Goal: Answer question/provide support: Share knowledge or assist other users

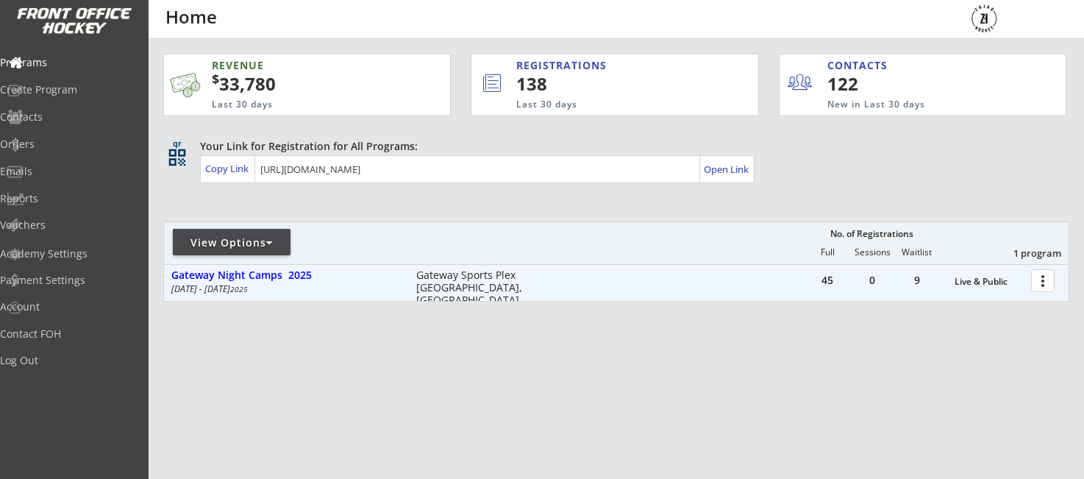
click at [1042, 279] on div at bounding box center [1045, 280] width 26 height 26
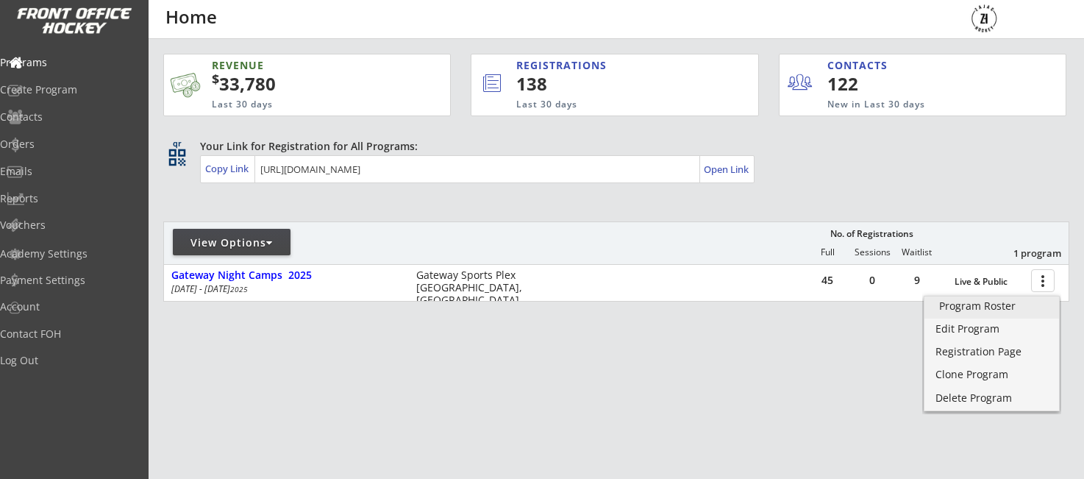
click at [965, 307] on div "Program Roster" at bounding box center [991, 306] width 105 height 10
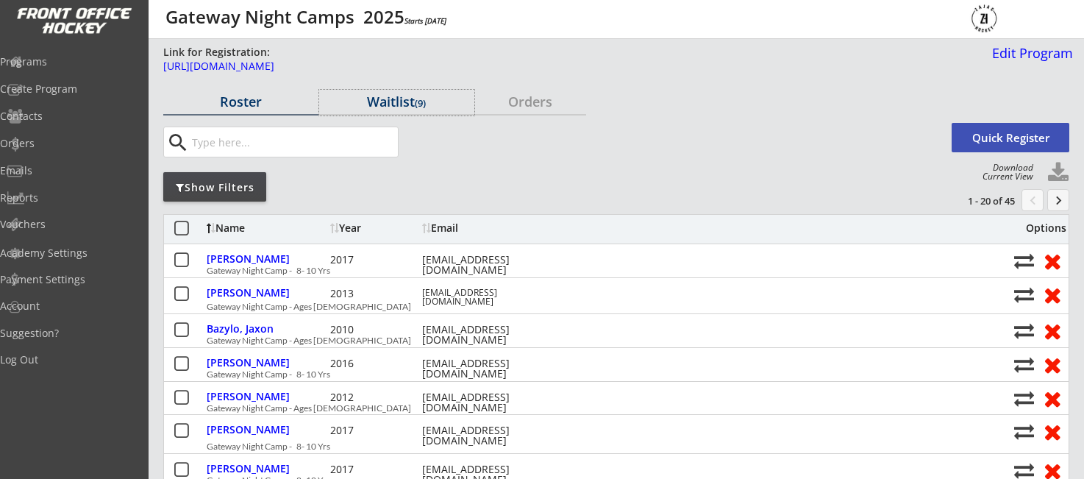
drag, startPoint x: 400, startPoint y: 105, endPoint x: 603, endPoint y: 135, distance: 205.0
click at [401, 105] on div "Waitlist (9)" at bounding box center [396, 101] width 155 height 13
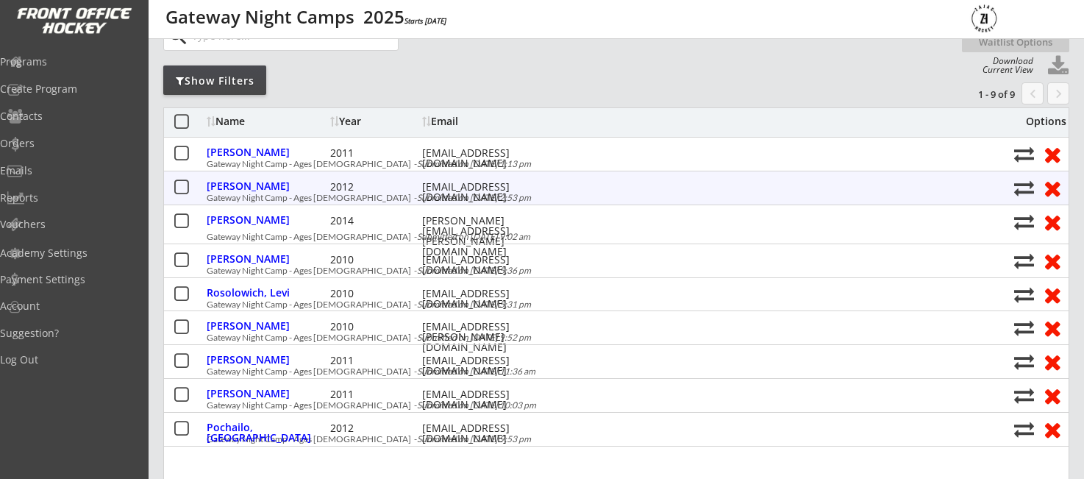
scroll to position [107, 0]
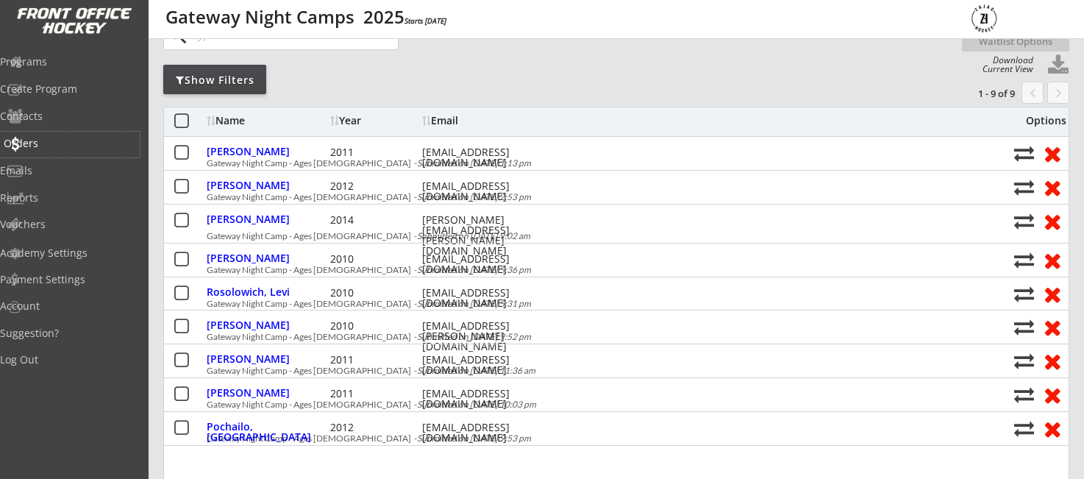
click at [54, 141] on div "Orders" at bounding box center [70, 143] width 132 height 10
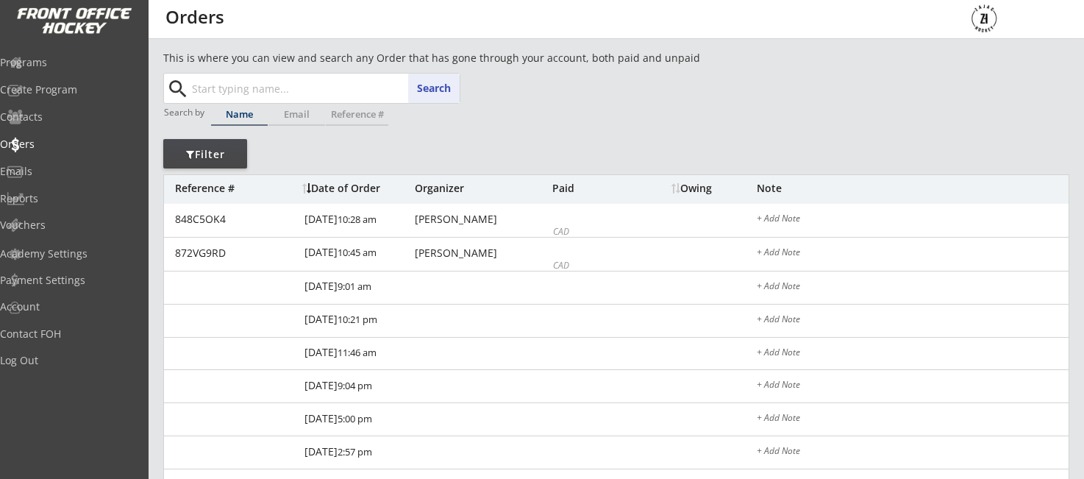
click at [270, 87] on input "text" at bounding box center [324, 88] width 271 height 29
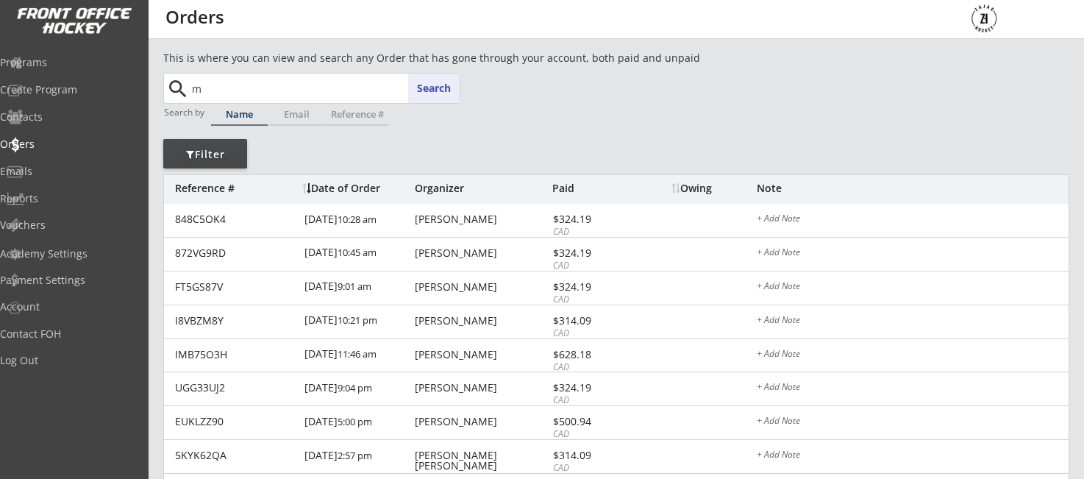
type input "mi"
type input "michael Stroppa"
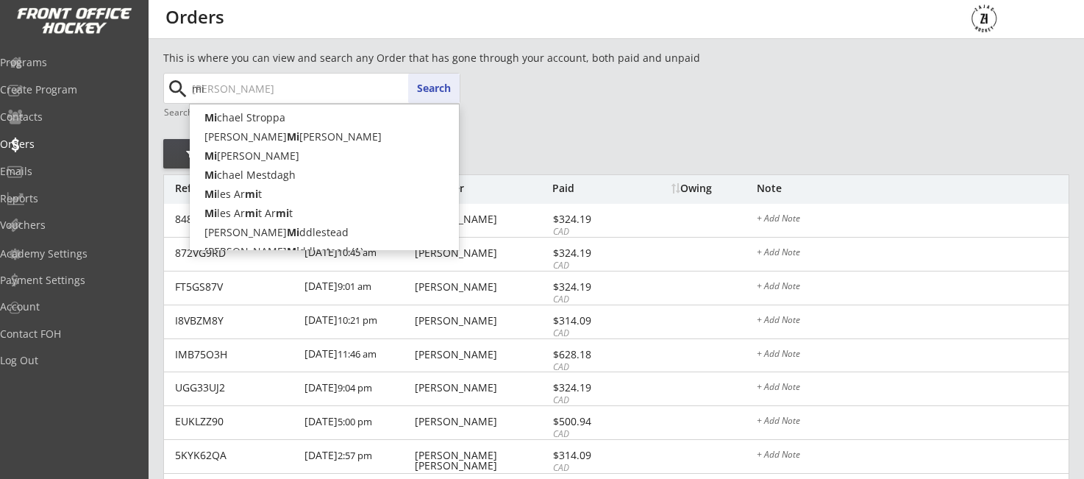
type input "mik"
type input "mike Peters"
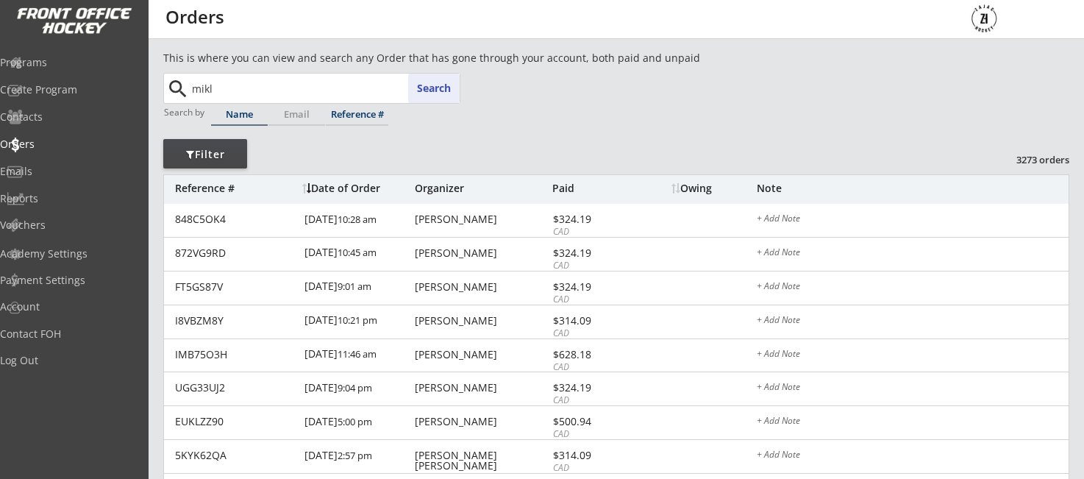
type input "mik"
type input "mike Peters"
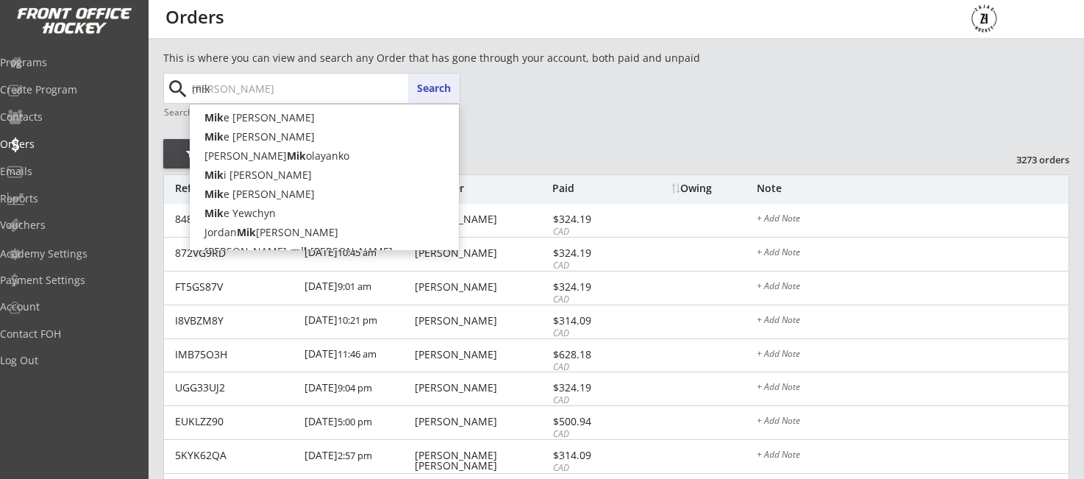
type input "mi"
type input "michael Stroppa"
type input "m"
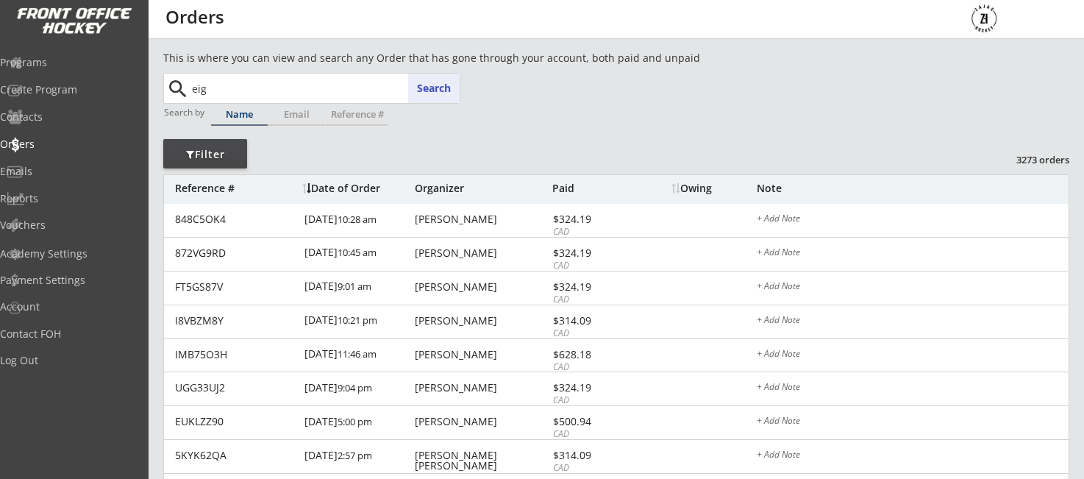
type input "ei"
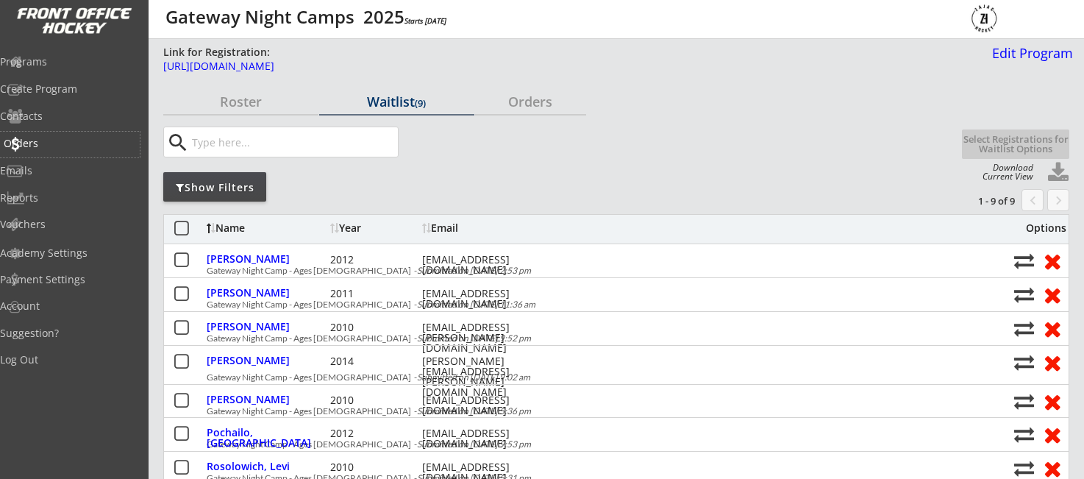
click at [37, 143] on div "Orders" at bounding box center [70, 143] width 132 height 10
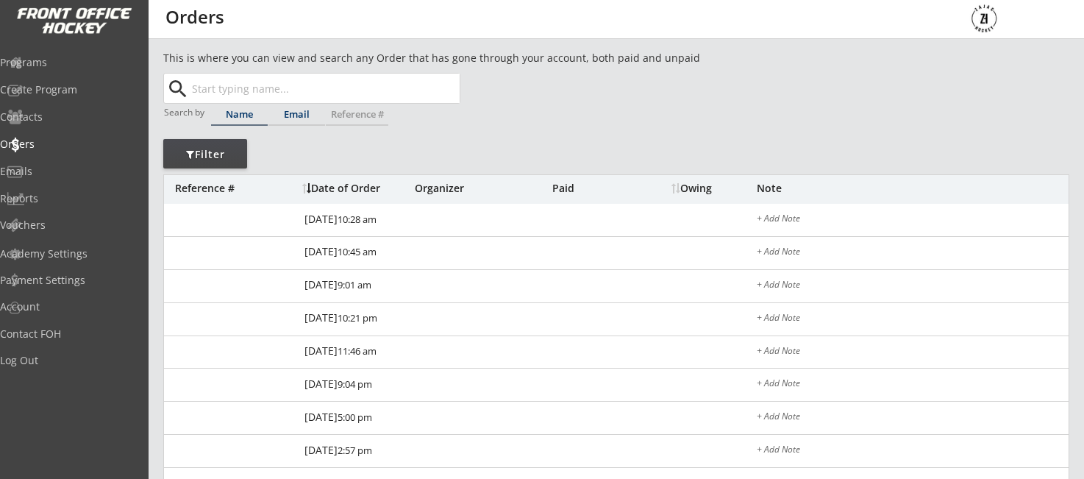
click at [277, 88] on input "text" at bounding box center [324, 88] width 271 height 29
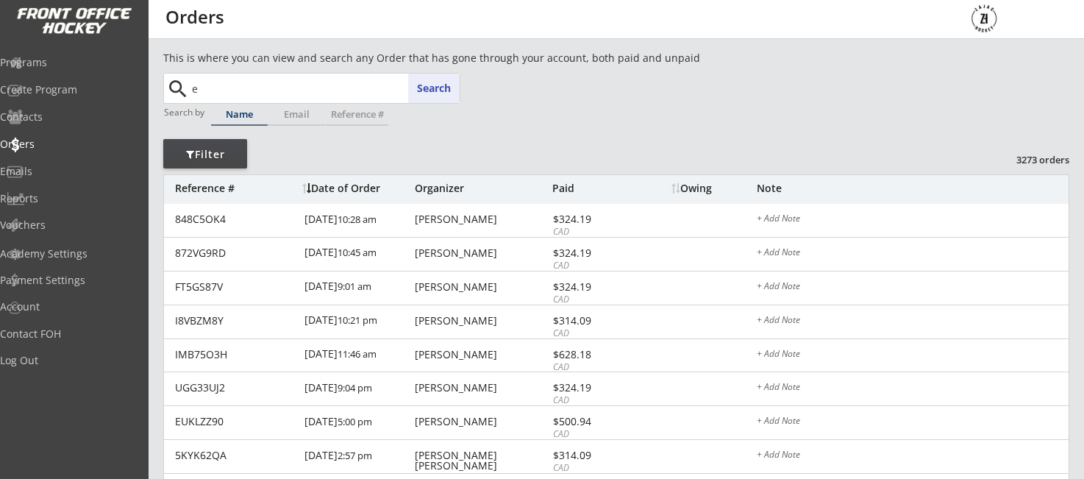
type input "ed"
type input "eduardo Hernandez"
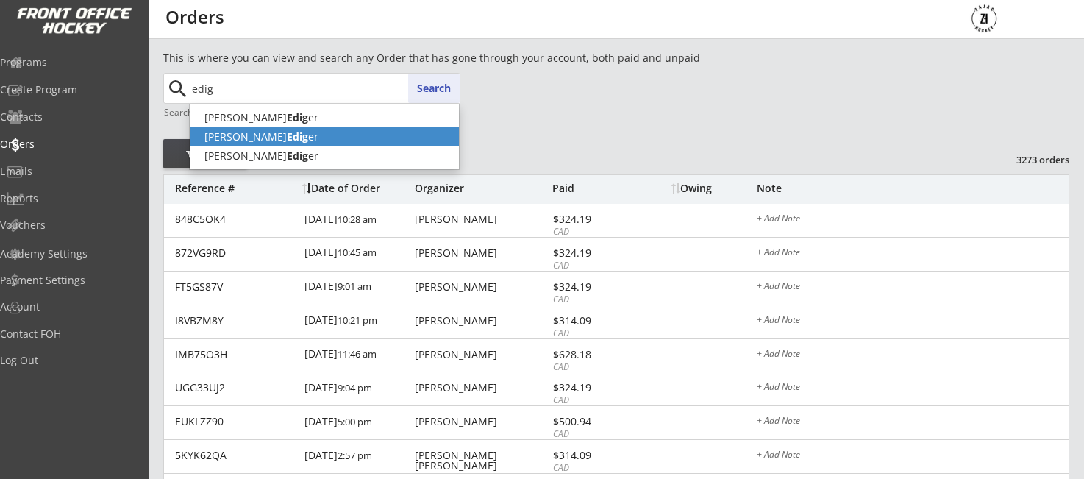
drag, startPoint x: 260, startPoint y: 143, endPoint x: 282, endPoint y: 146, distance: 21.6
click at [287, 143] on strong "Edig" at bounding box center [297, 136] width 21 height 14
type input "[PERSON_NAME]"
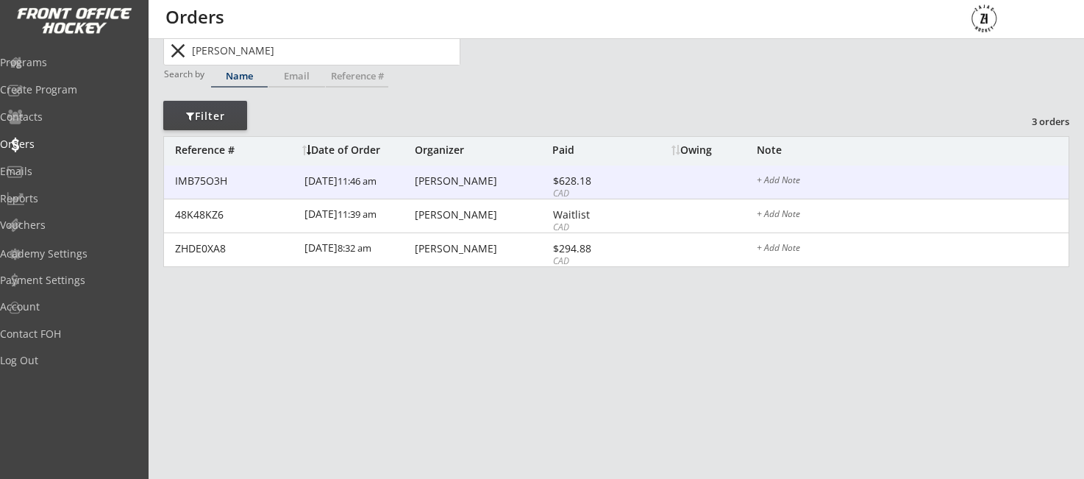
scroll to position [51, 0]
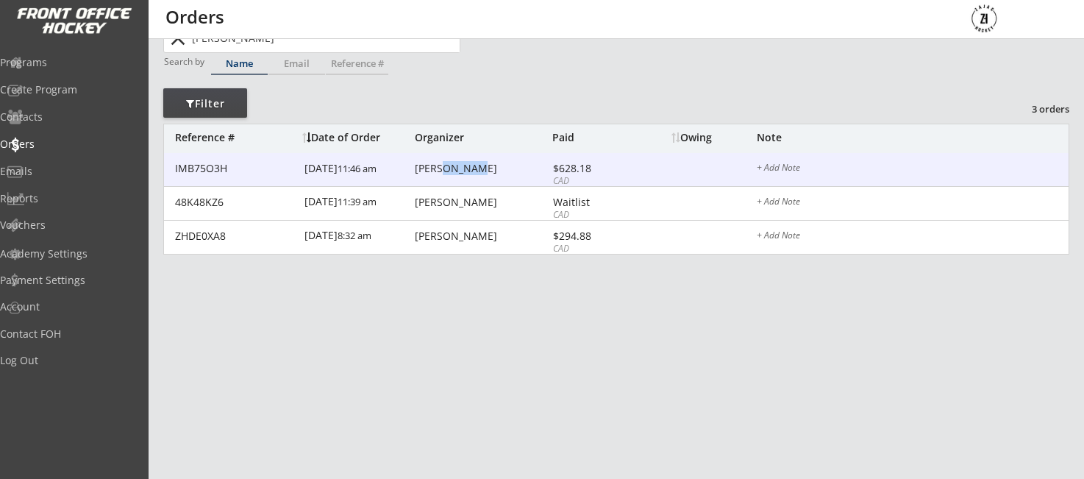
click at [420, 170] on div "[PERSON_NAME]" at bounding box center [482, 168] width 134 height 10
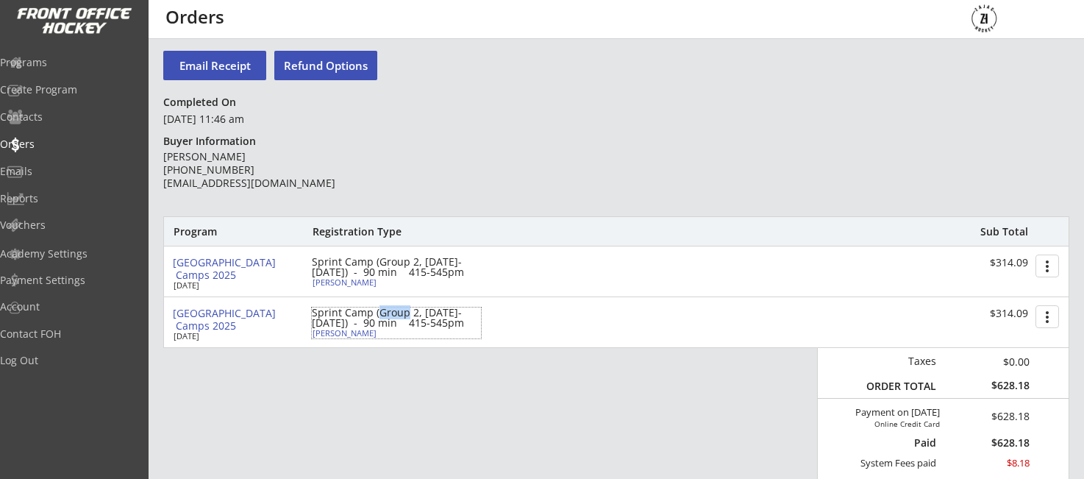
scroll to position [47, 0]
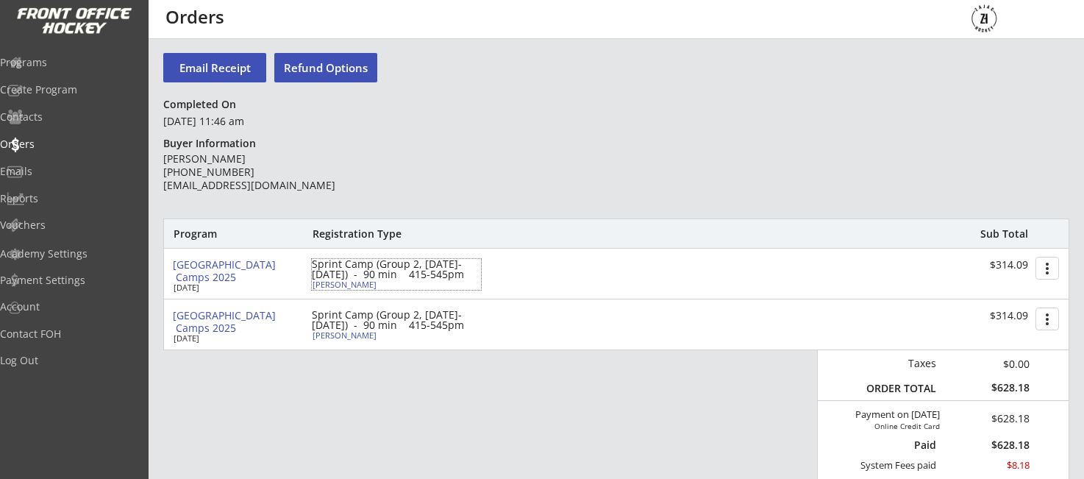
click at [328, 259] on div "Sprint Camp (Group 2, [DATE]-[DATE]) - 90 min 415-545pm" at bounding box center [396, 269] width 169 height 21
click at [0, 0] on div at bounding box center [0, 0] width 0 height 0
select select ""B""
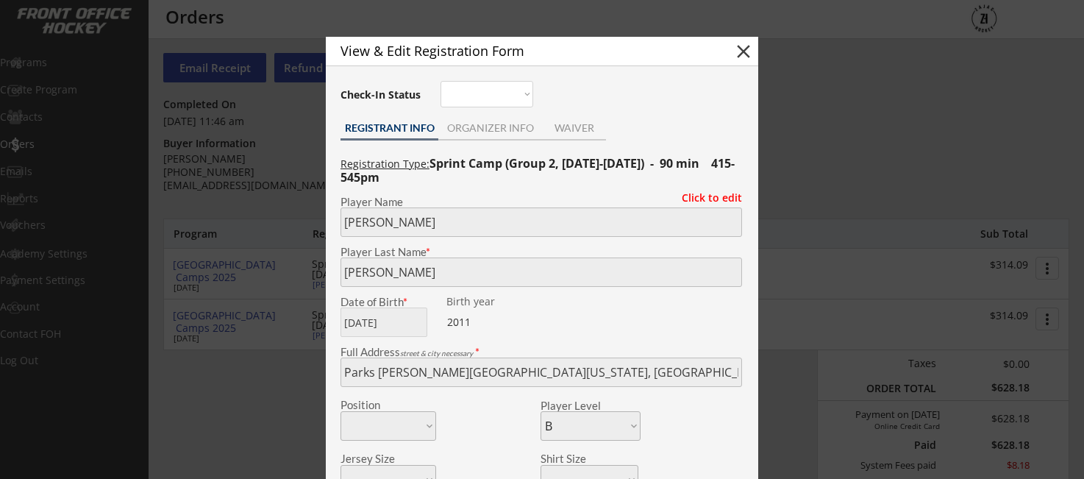
click at [745, 51] on button "close" at bounding box center [743, 51] width 22 height 22
select select ""PLACEHOLDER_1427118222253""
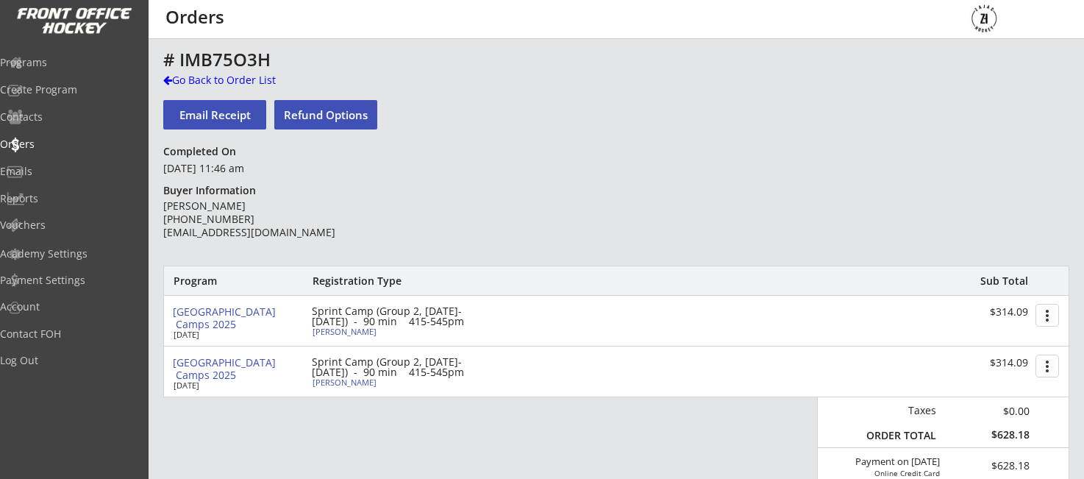
scroll to position [0, 0]
click at [64, 63] on div "Programs" at bounding box center [70, 62] width 132 height 10
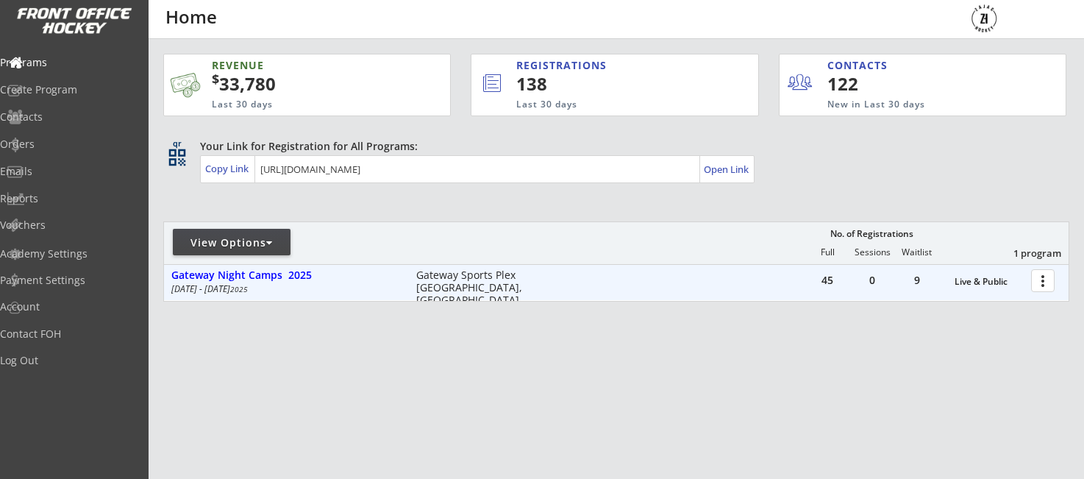
click at [1044, 281] on div at bounding box center [1045, 280] width 26 height 26
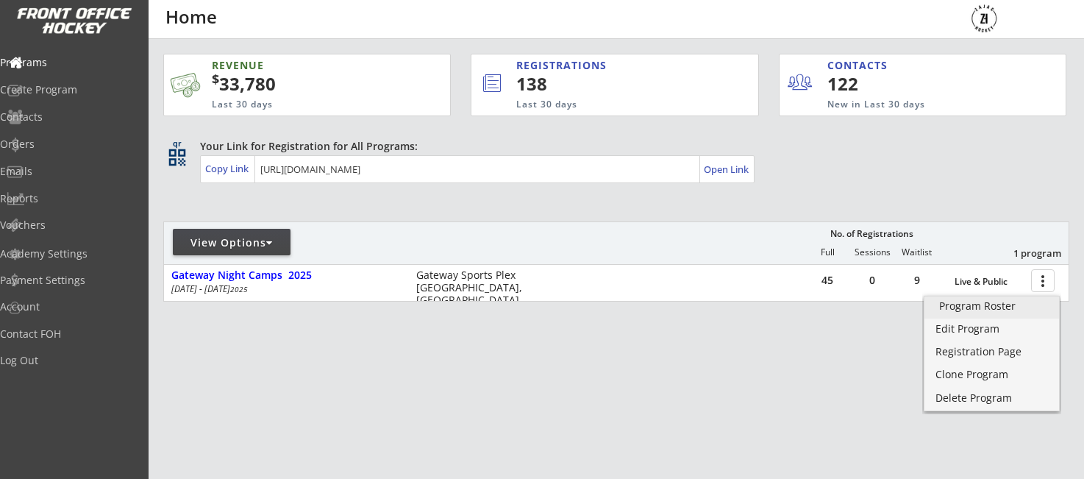
click at [958, 311] on div "Program Roster" at bounding box center [991, 306] width 105 height 10
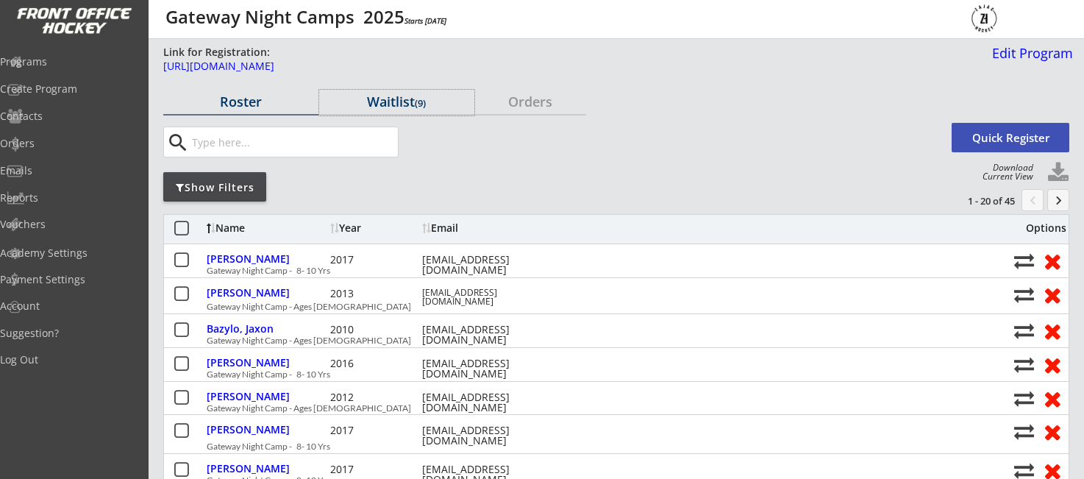
click at [388, 99] on div "Waitlist (9)" at bounding box center [396, 101] width 155 height 13
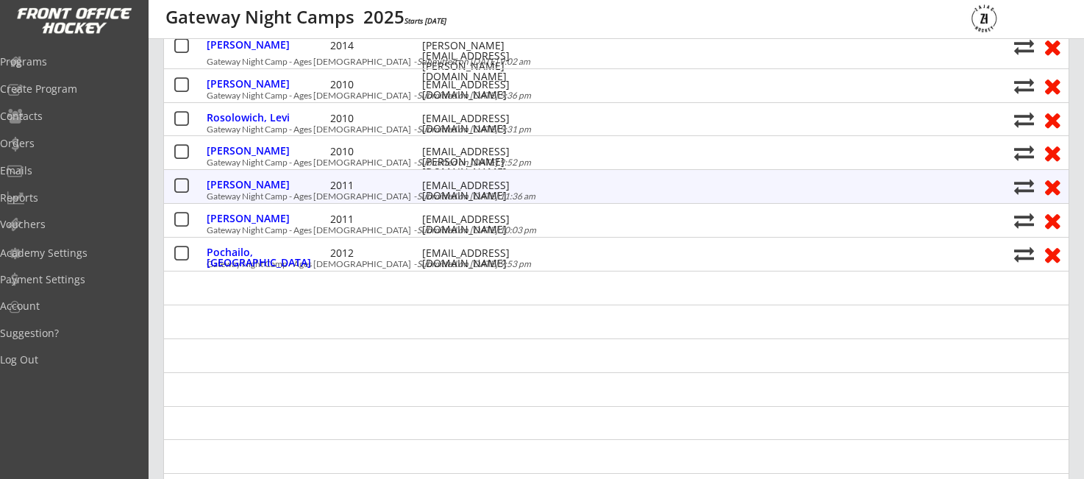
scroll to position [287, 0]
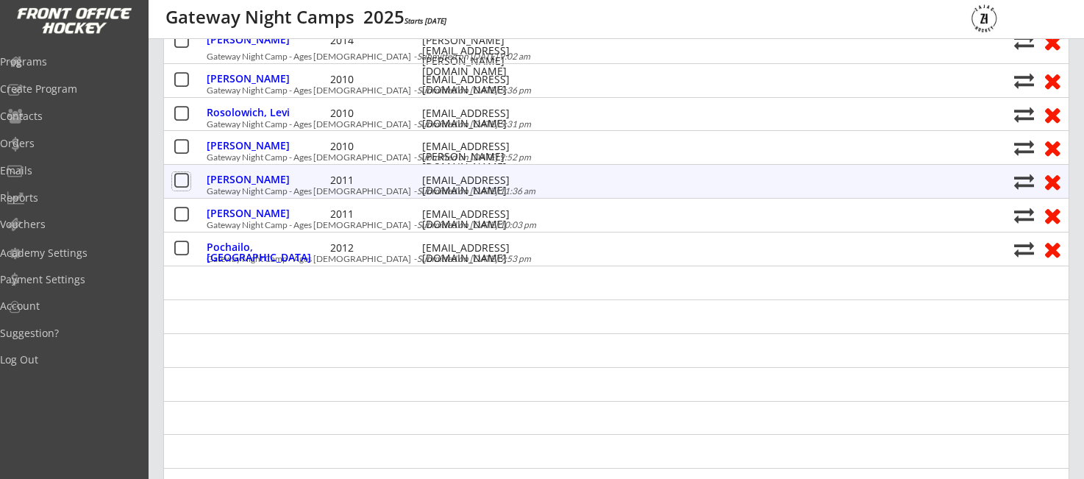
click at [183, 179] on button at bounding box center [181, 181] width 18 height 18
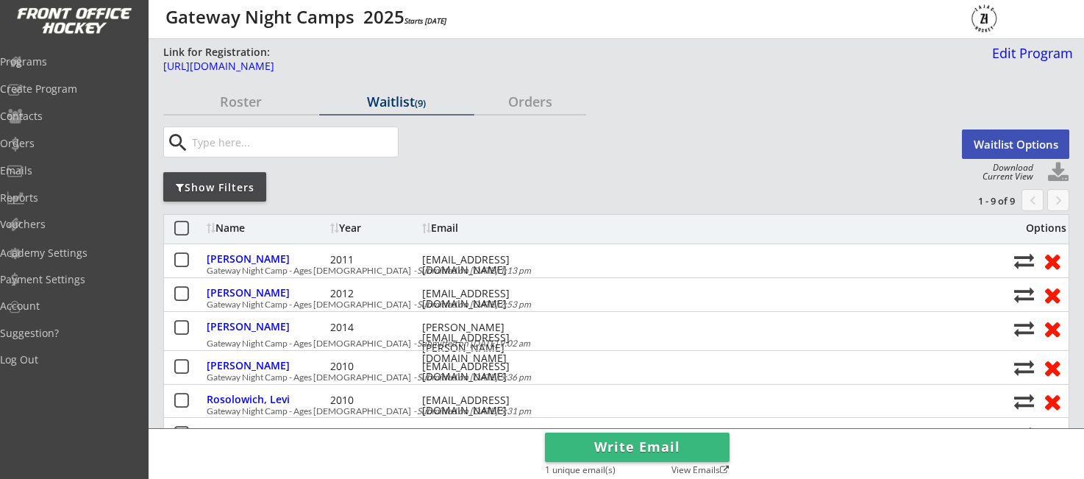
scroll to position [0, 0]
click at [1020, 145] on button "Waitlist Options" at bounding box center [1015, 143] width 107 height 29
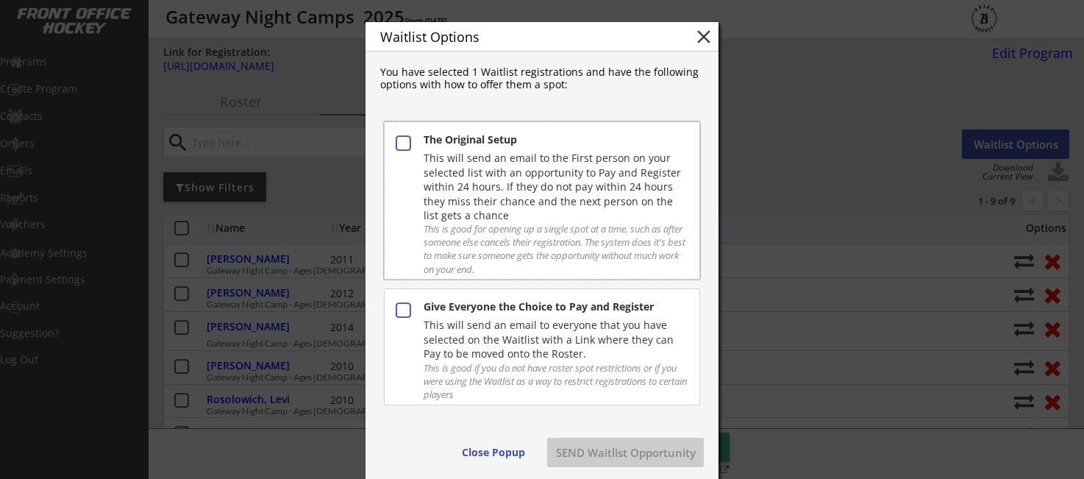
click at [407, 143] on button at bounding box center [402, 144] width 19 height 19
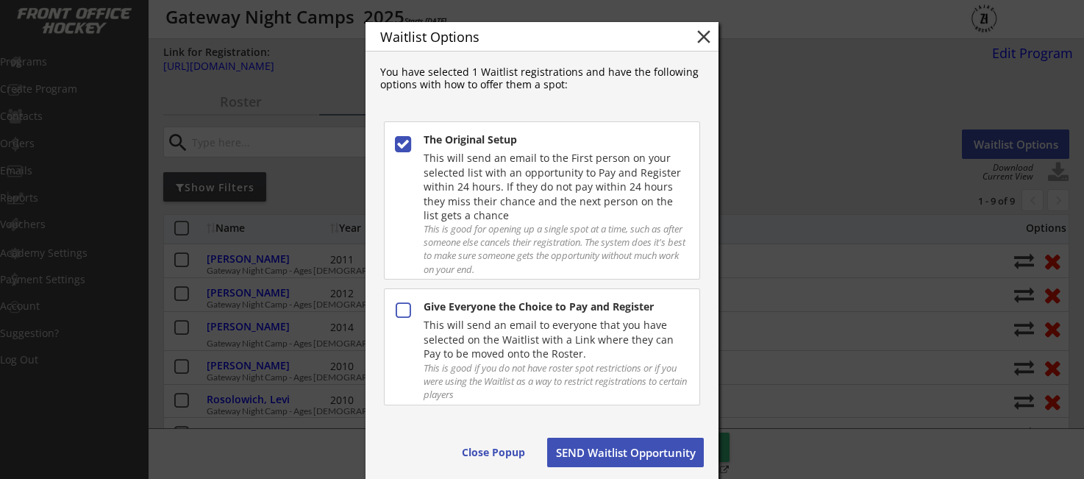
click at [653, 458] on button "SEND Waitlist Opportunity" at bounding box center [625, 451] width 157 height 29
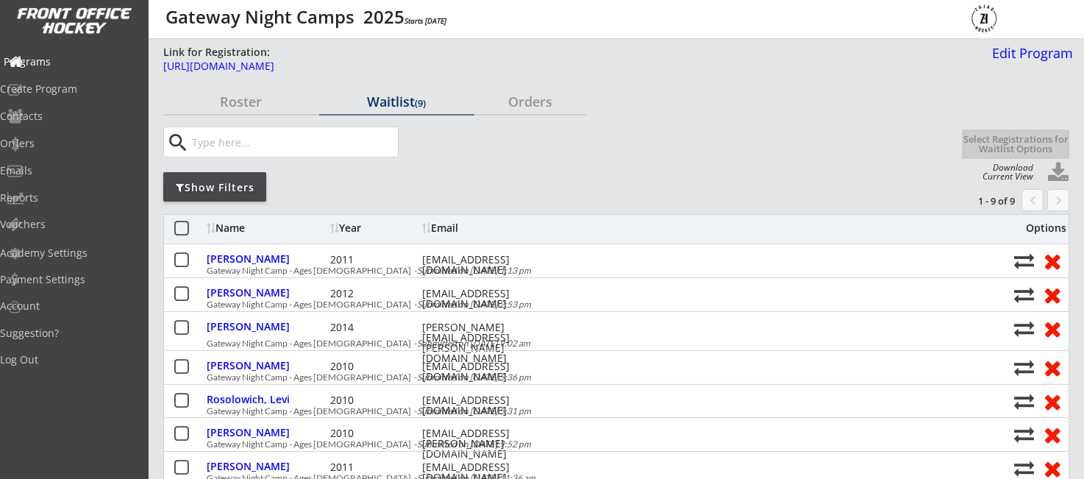
click at [60, 60] on div "Programs" at bounding box center [70, 62] width 132 height 10
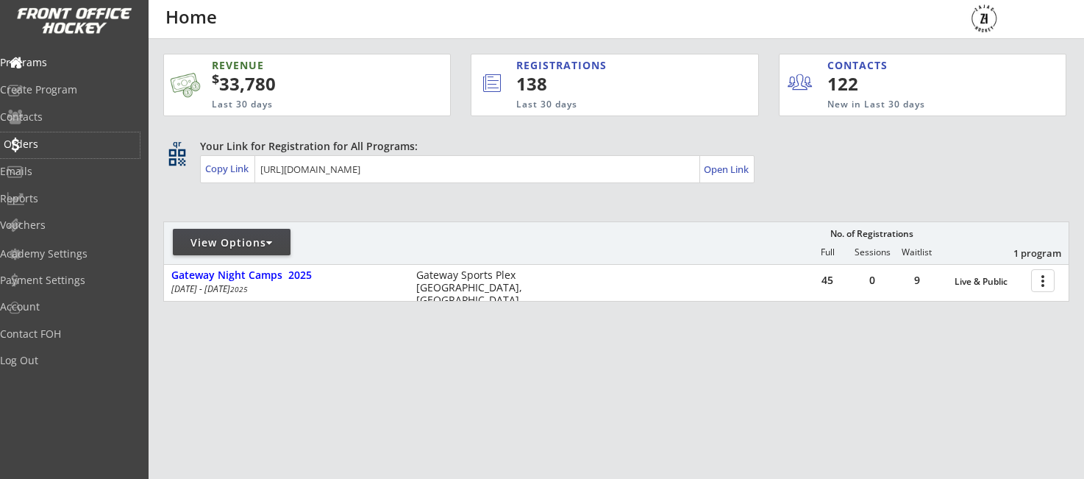
click at [38, 140] on div "Orders" at bounding box center [70, 144] width 132 height 10
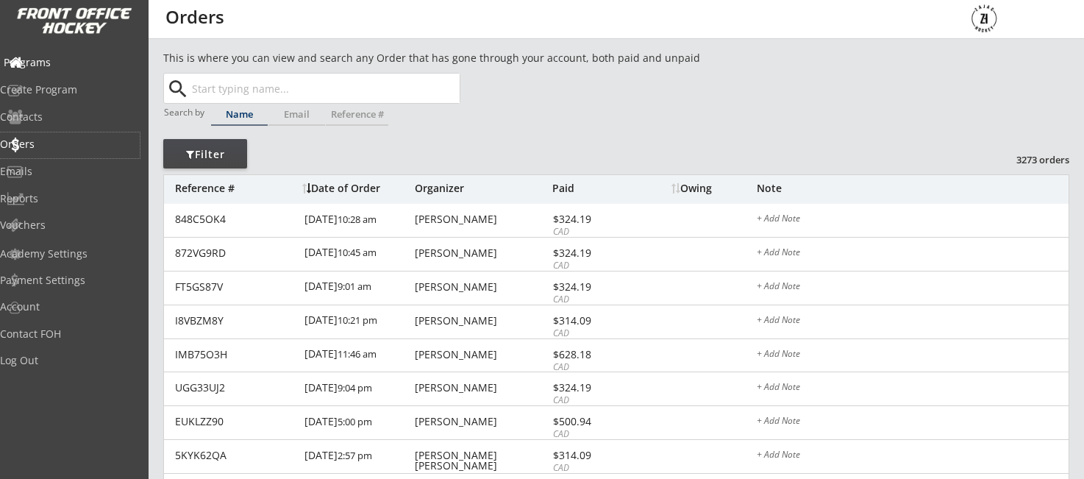
click at [437, 358] on div "[PERSON_NAME]" at bounding box center [482, 354] width 134 height 10
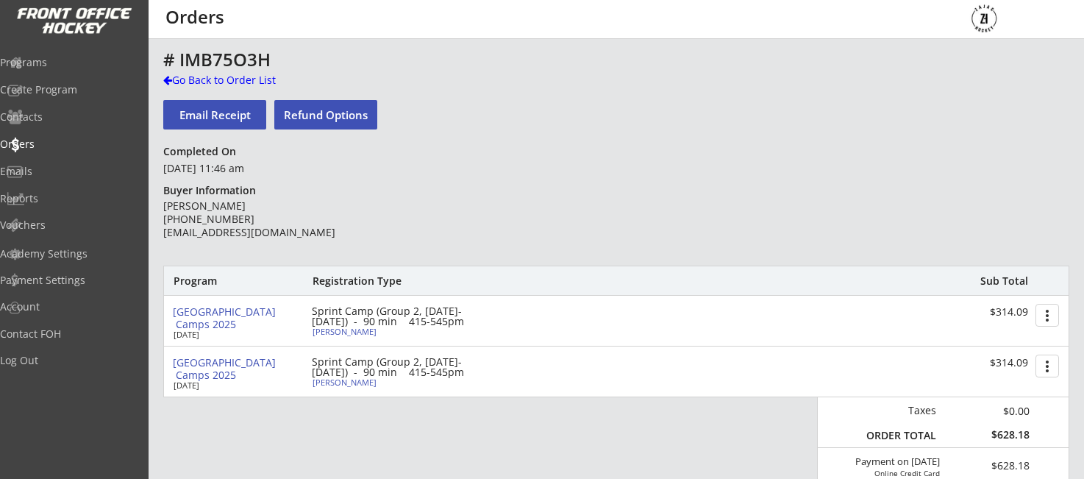
drag, startPoint x: 507, startPoint y: 125, endPoint x: 450, endPoint y: 116, distance: 57.3
